Goal: Information Seeking & Learning: Compare options

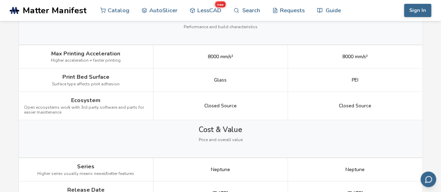
scroll to position [987, 0]
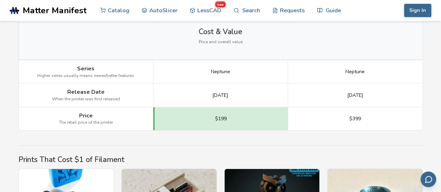
drag, startPoint x: 206, startPoint y: 92, endPoint x: 236, endPoint y: 94, distance: 30.1
click at [236, 94] on div "June 2019" at bounding box center [221, 95] width 135 height 23
click at [327, 91] on div "June 2022" at bounding box center [355, 95] width 135 height 23
drag, startPoint x: 257, startPoint y: 92, endPoint x: 199, endPoint y: 93, distance: 57.9
click at [199, 93] on div "June 2019" at bounding box center [221, 95] width 135 height 23
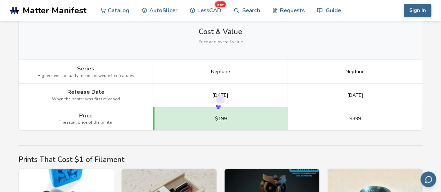
click at [262, 120] on div "$199" at bounding box center [221, 118] width 135 height 23
click at [252, 89] on div "June 2019" at bounding box center [221, 95] width 135 height 23
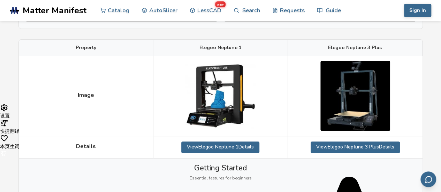
scroll to position [80, 0]
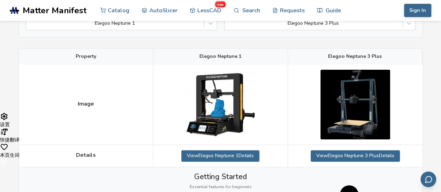
click at [238, 97] on img at bounding box center [221, 105] width 70 height 64
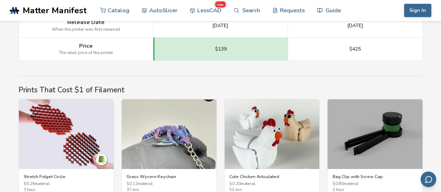
scroll to position [942, 0]
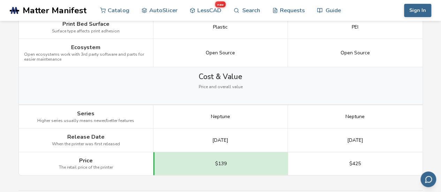
drag, startPoint x: 248, startPoint y: 140, endPoint x: 201, endPoint y: 139, distance: 46.4
click at [201, 139] on div "[DATE]" at bounding box center [221, 140] width 135 height 23
click at [312, 131] on div "[DATE]" at bounding box center [355, 140] width 135 height 23
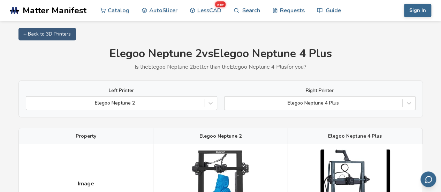
scroll to position [0, 0]
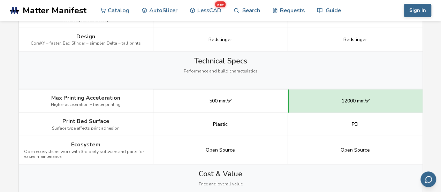
scroll to position [977, 0]
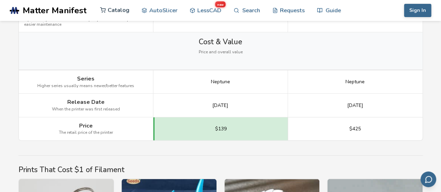
click at [306, 90] on div "Neptune" at bounding box center [355, 81] width 135 height 23
